Goal: Task Accomplishment & Management: Complete application form

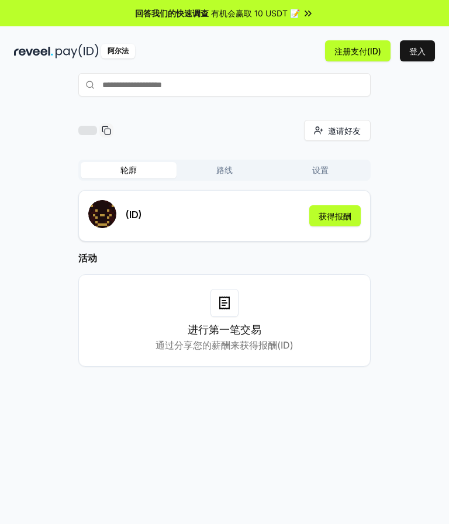
click at [319, 263] on h2 "活动" at bounding box center [224, 258] width 292 height 14
click at [416, 54] on button "登入" at bounding box center [417, 50] width 35 height 21
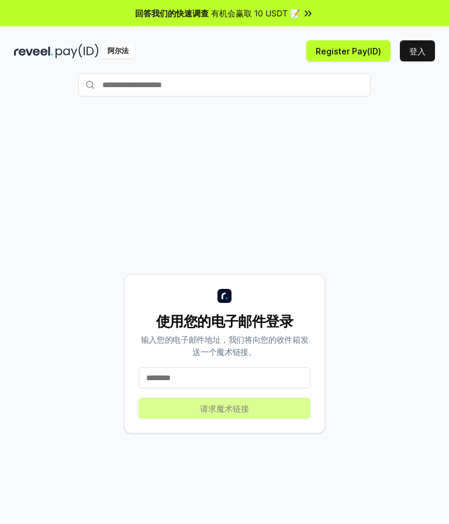
click at [177, 377] on input at bounding box center [225, 377] width 172 height 21
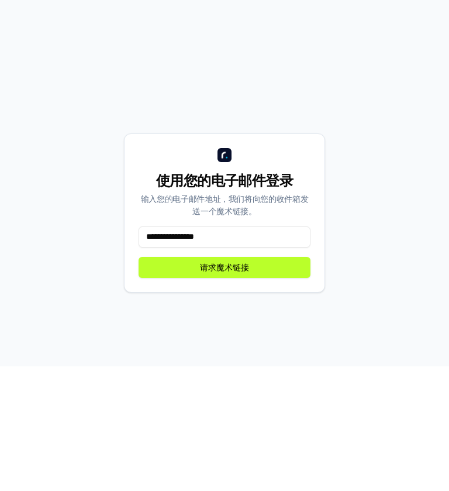
type input "**********"
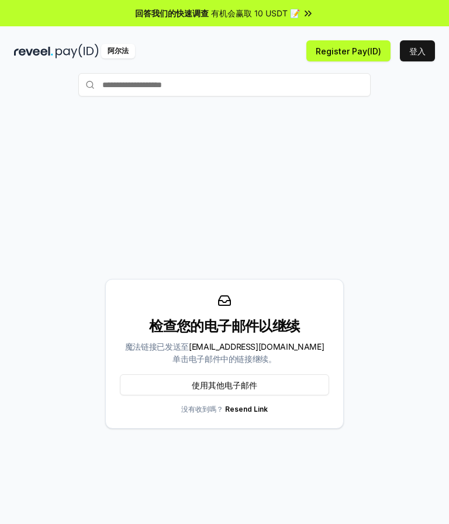
click at [157, 377] on button "使用其他电子邮件" at bounding box center [224, 384] width 209 height 21
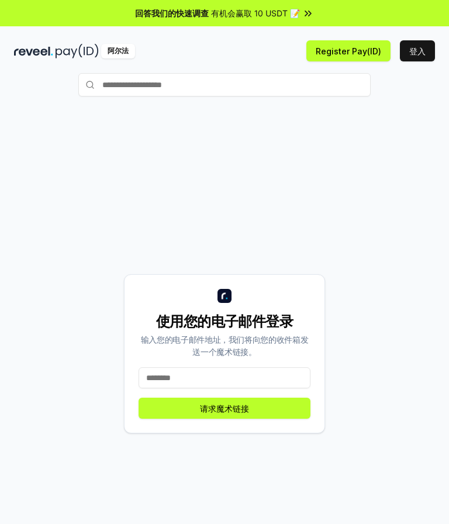
click at [407, 61] on button "登入" at bounding box center [417, 50] width 35 height 21
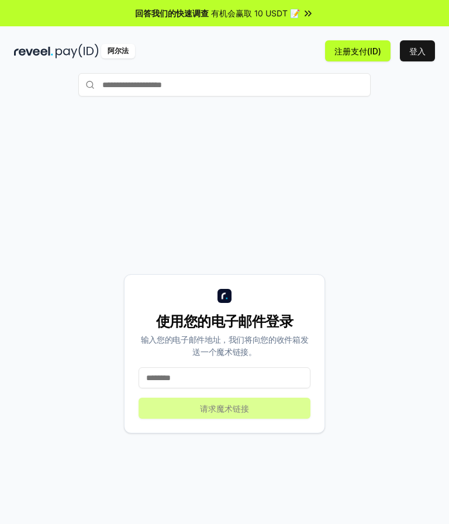
click at [277, 18] on span "有机会赢取 10 USDT 📝" at bounding box center [255, 13] width 89 height 12
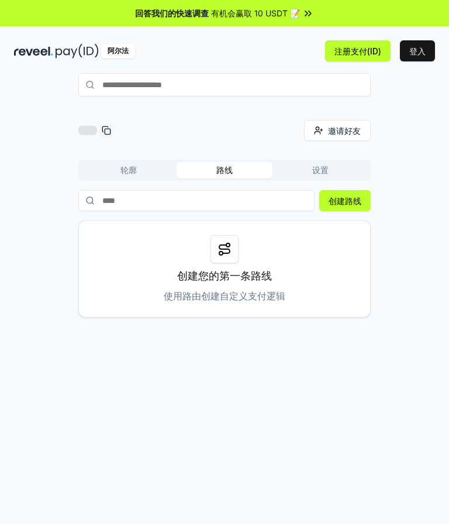
click at [115, 176] on button "轮廓" at bounding box center [129, 170] width 96 height 16
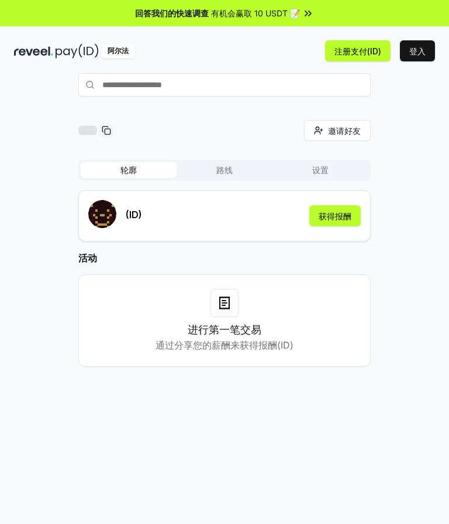
click at [220, 291] on div at bounding box center [224, 303] width 28 height 28
click at [217, 315] on div at bounding box center [224, 303] width 28 height 28
click at [226, 307] on icon at bounding box center [224, 303] width 14 height 14
click at [206, 308] on div "进行第一笔交易 通过分享您的薪酬来获得报酬(ID)" at bounding box center [224, 320] width 263 height 63
click at [212, 306] on div at bounding box center [224, 303] width 28 height 28
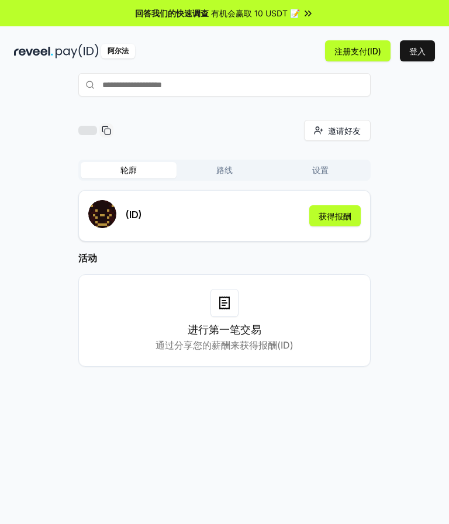
click at [28, 54] on img at bounding box center [33, 51] width 39 height 15
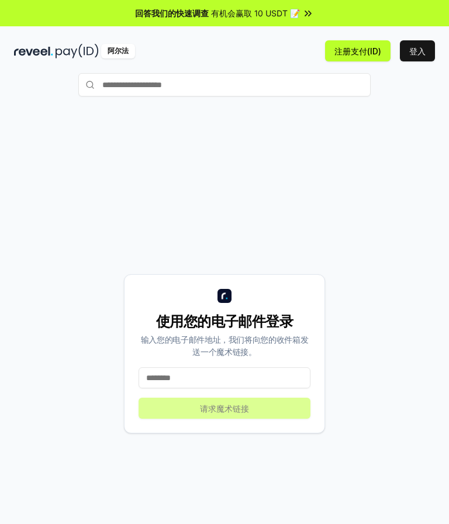
click at [179, 378] on input at bounding box center [225, 377] width 172 height 21
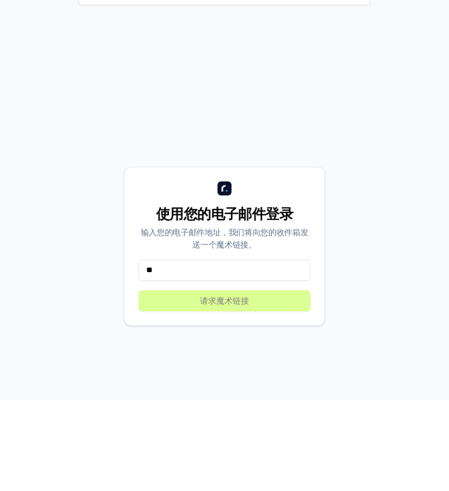
type input "*"
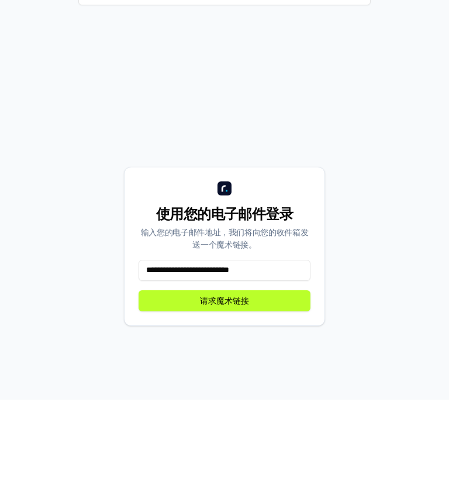
type input "**********"
click at [164, 381] on button "请求魔术链接" at bounding box center [225, 391] width 172 height 21
